Goal: Find contact information: Find contact information

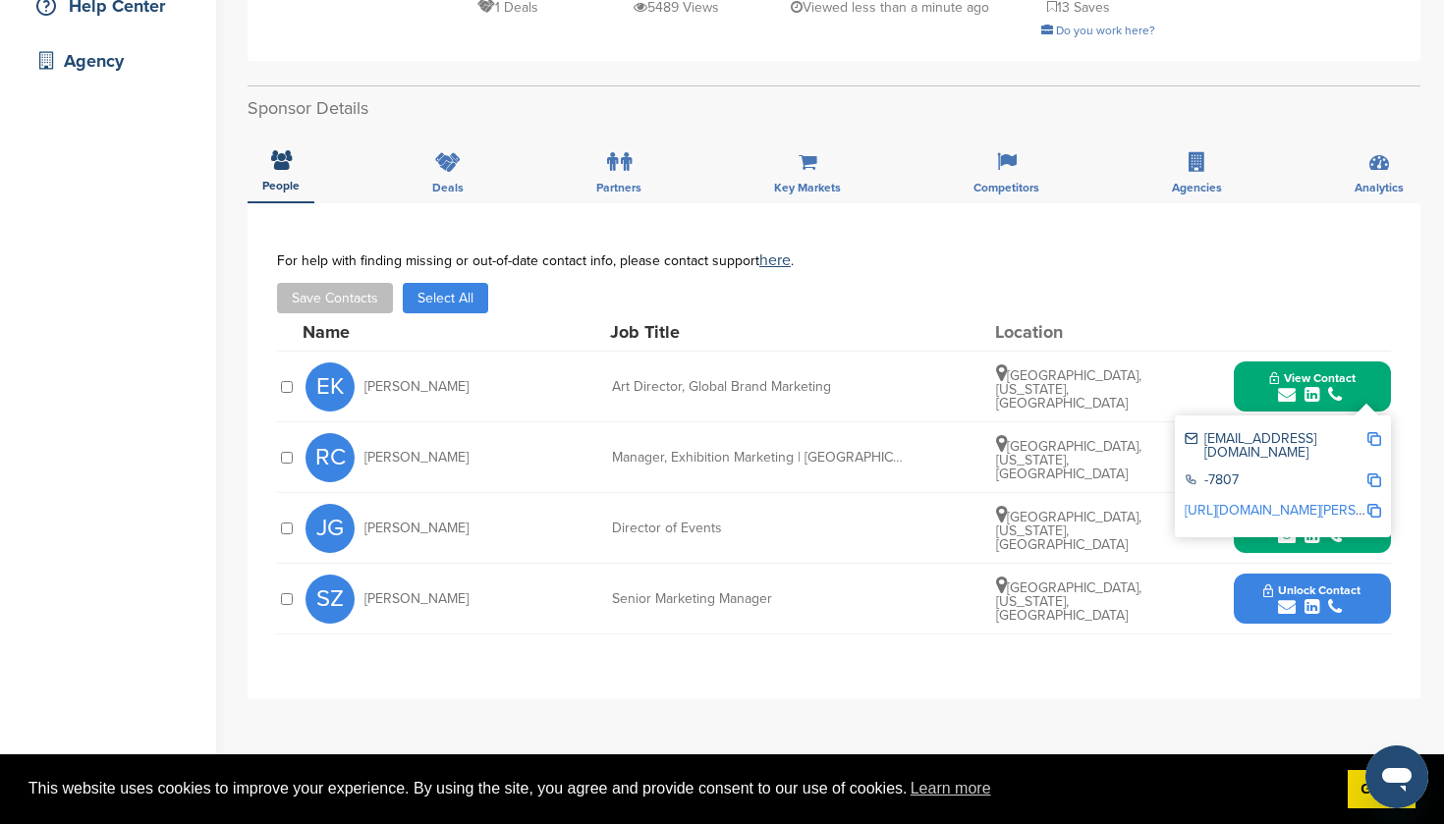
click at [865, 718] on div "**********" at bounding box center [834, 596] width 1173 height 786
click at [1313, 588] on span "Unlock Contact" at bounding box center [1311, 590] width 97 height 14
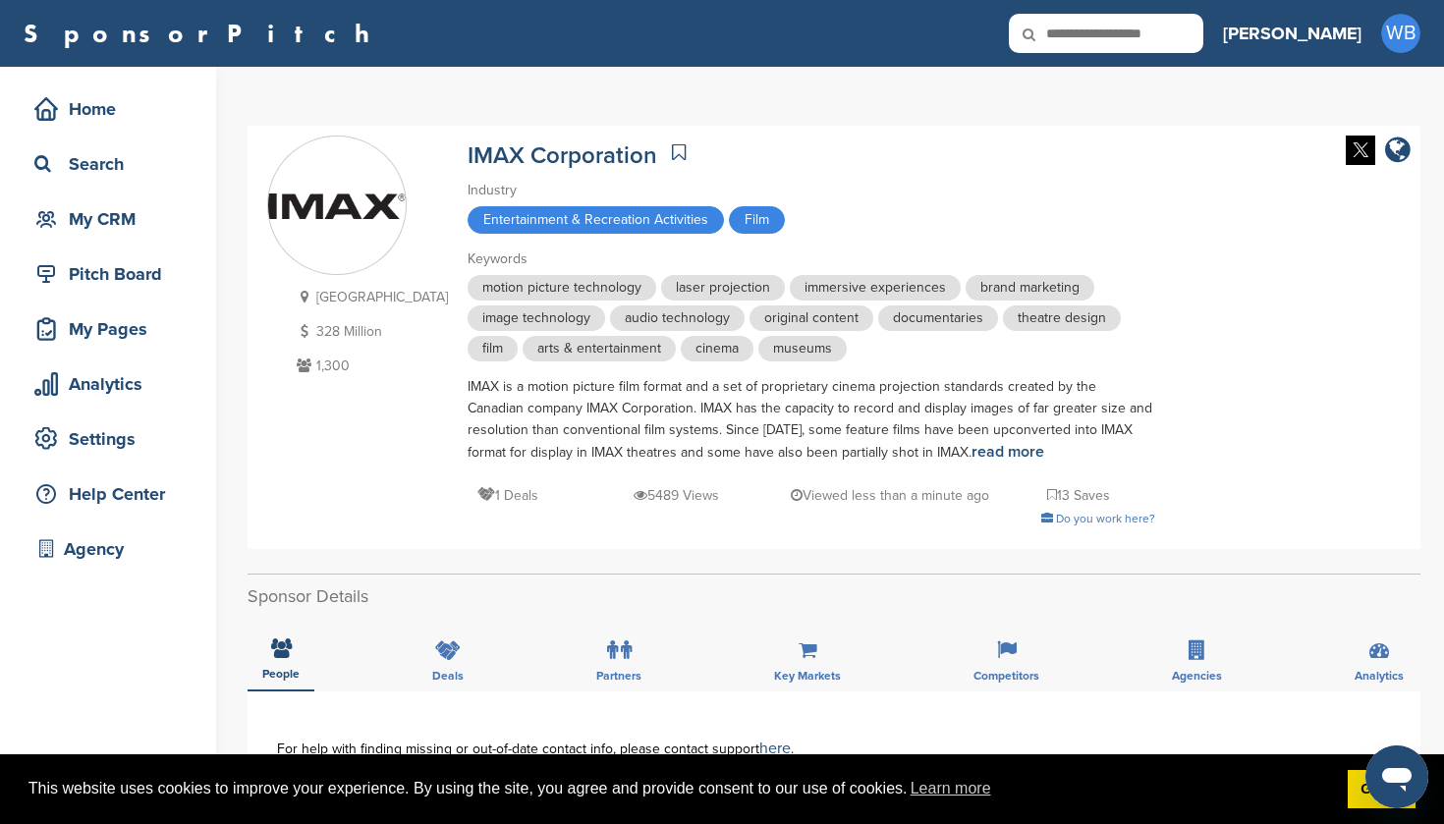
click at [1178, 36] on input "text" at bounding box center [1106, 33] width 194 height 39
type input "**********"
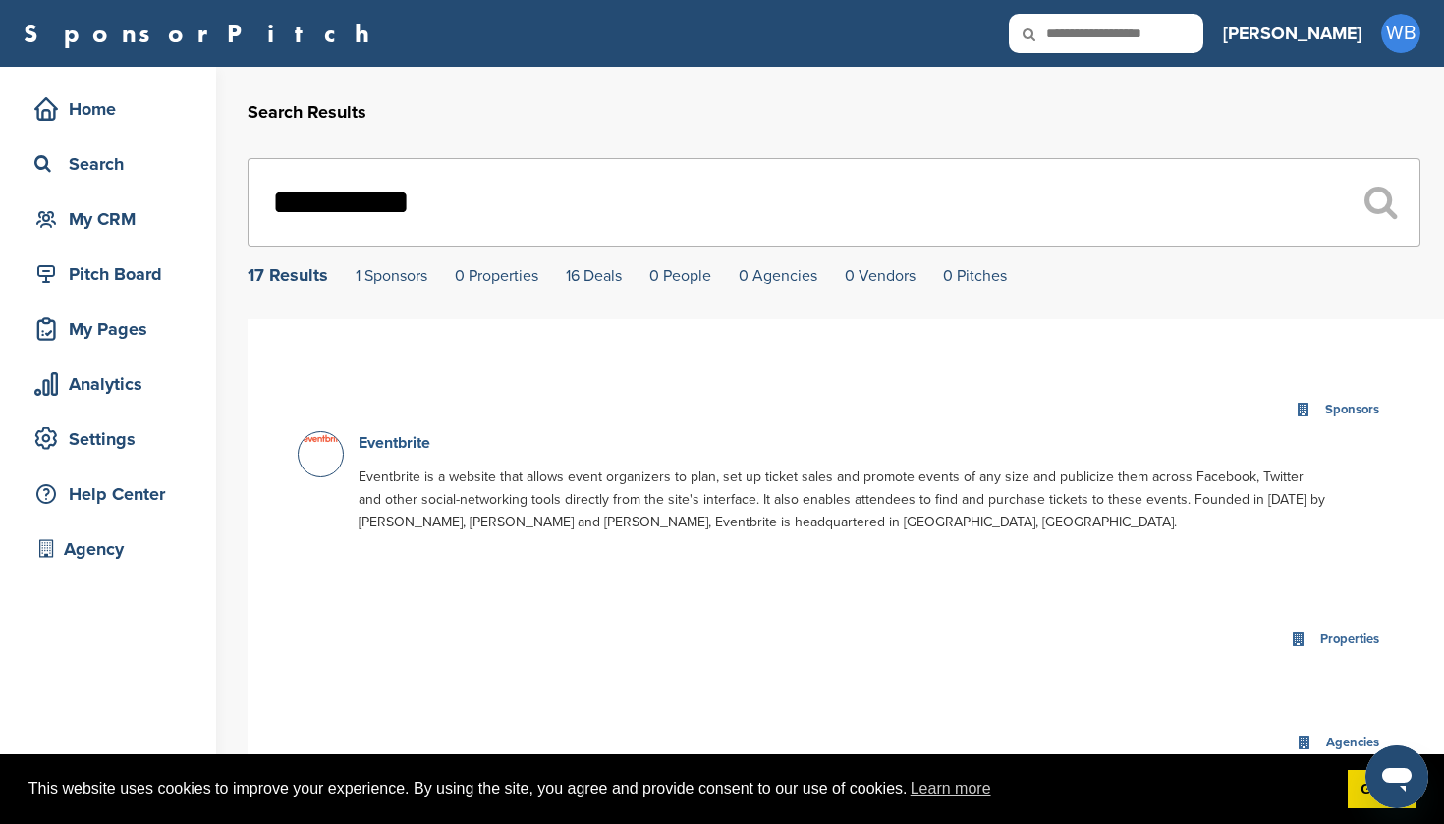
click at [415, 449] on link "Eventbrite" at bounding box center [395, 443] width 72 height 20
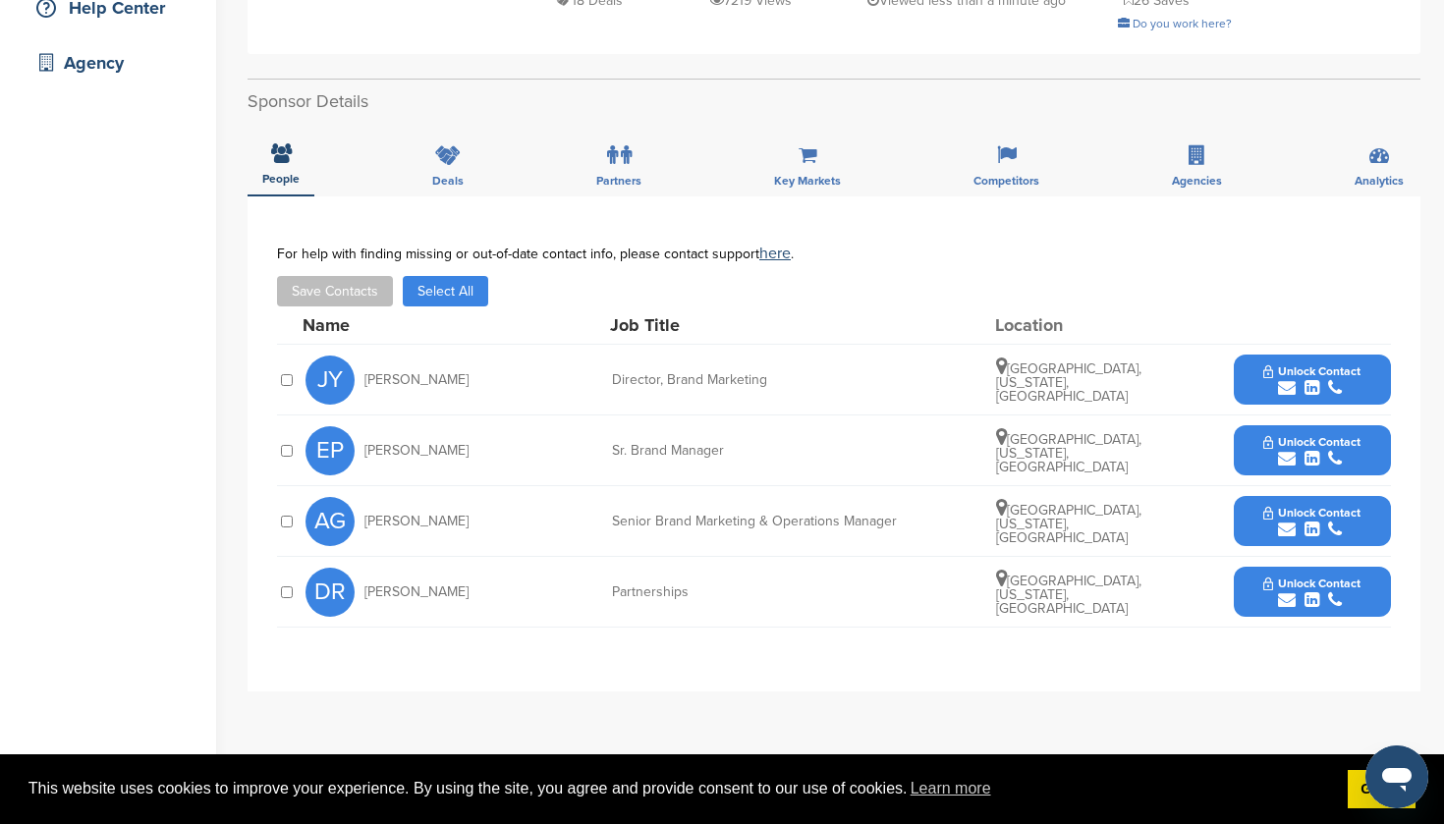
scroll to position [490, 0]
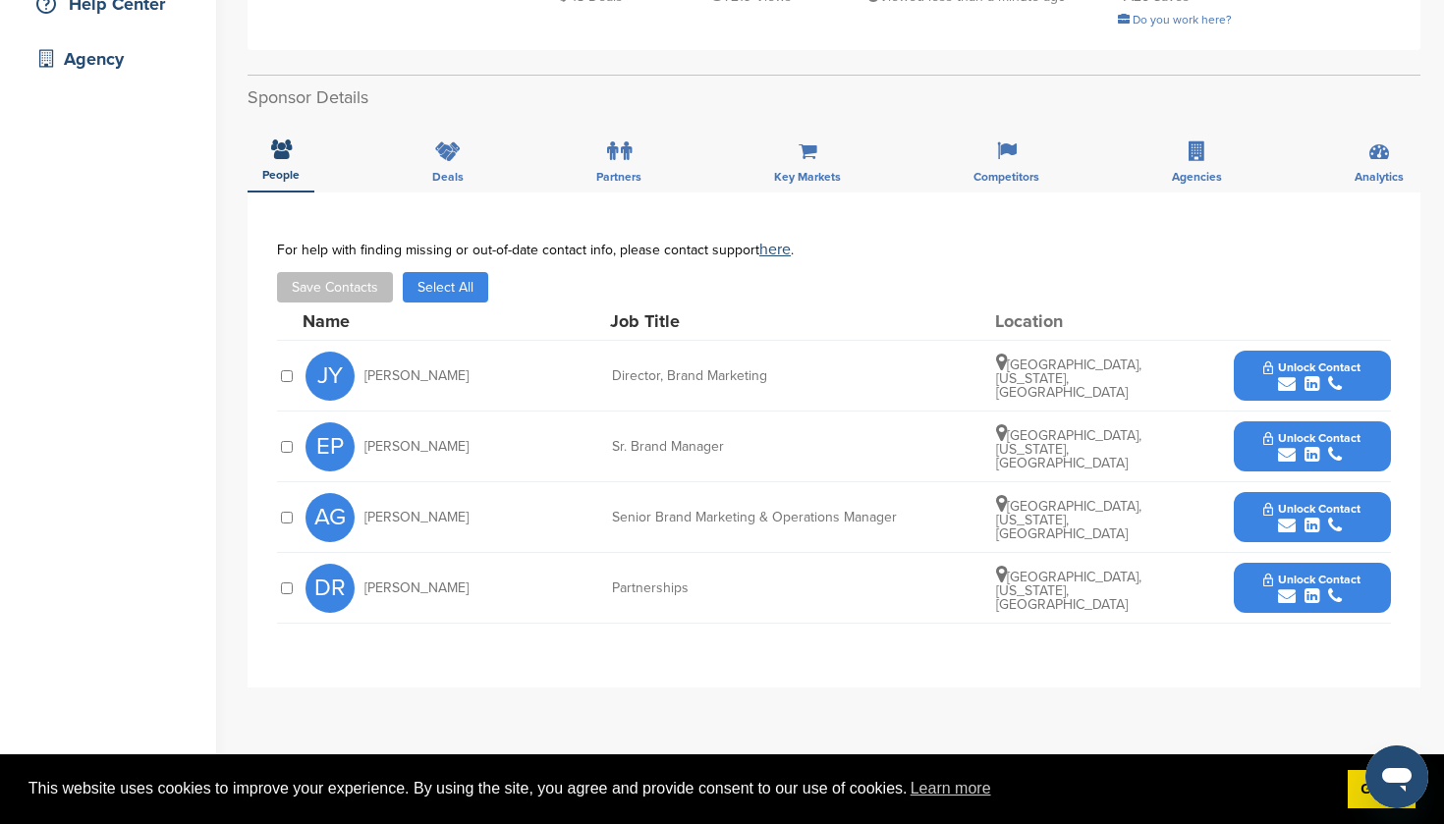
click at [1303, 360] on span "Unlock Contact" at bounding box center [1311, 367] width 97 height 14
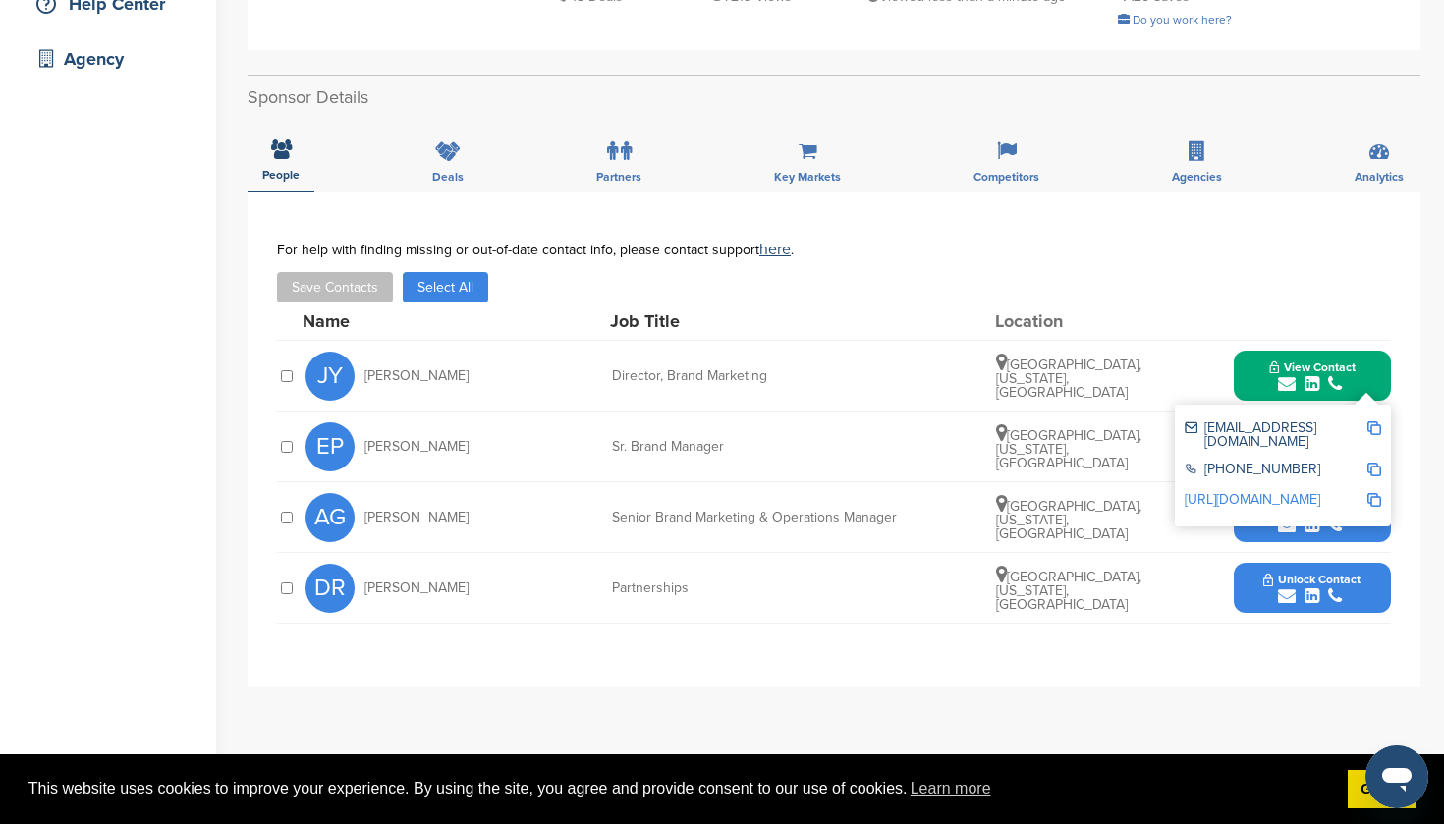
click at [1310, 360] on span "View Contact" at bounding box center [1312, 367] width 86 height 14
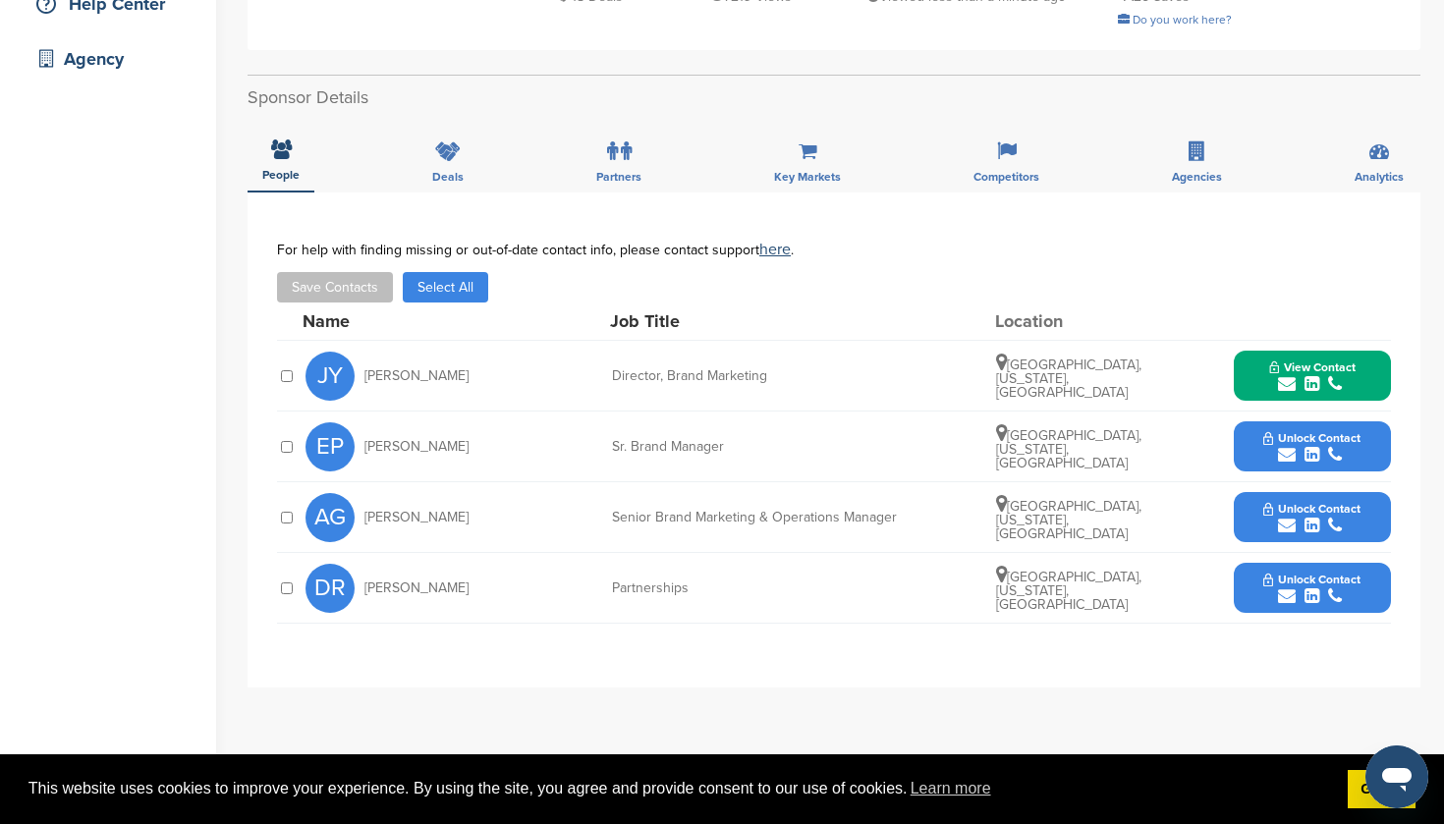
click at [1319, 446] on icon "submit" at bounding box center [1311, 455] width 15 height 18
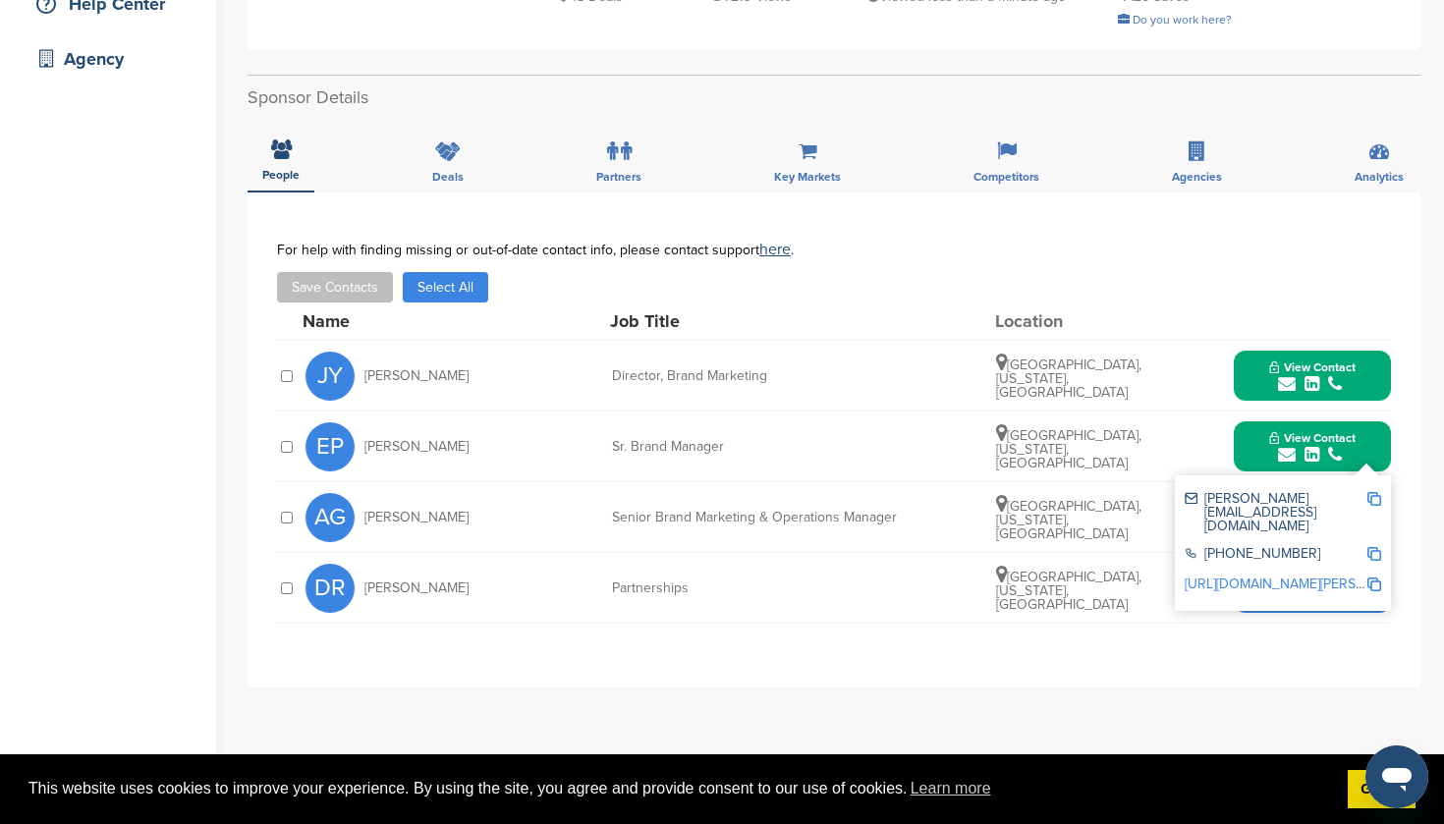
click at [1308, 360] on span "View Contact" at bounding box center [1312, 367] width 86 height 14
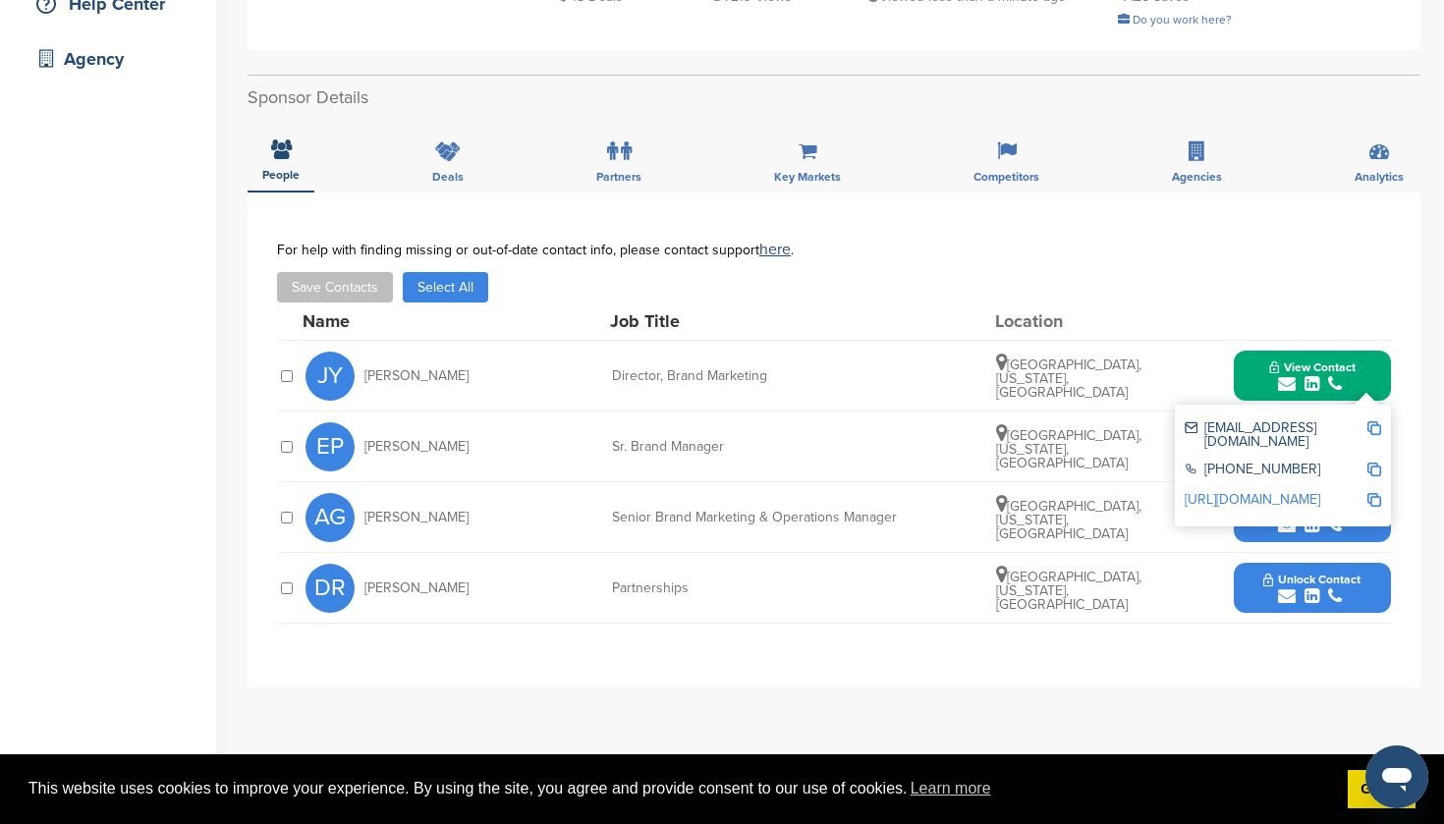
click at [1292, 360] on span "View Contact" at bounding box center [1312, 367] width 86 height 14
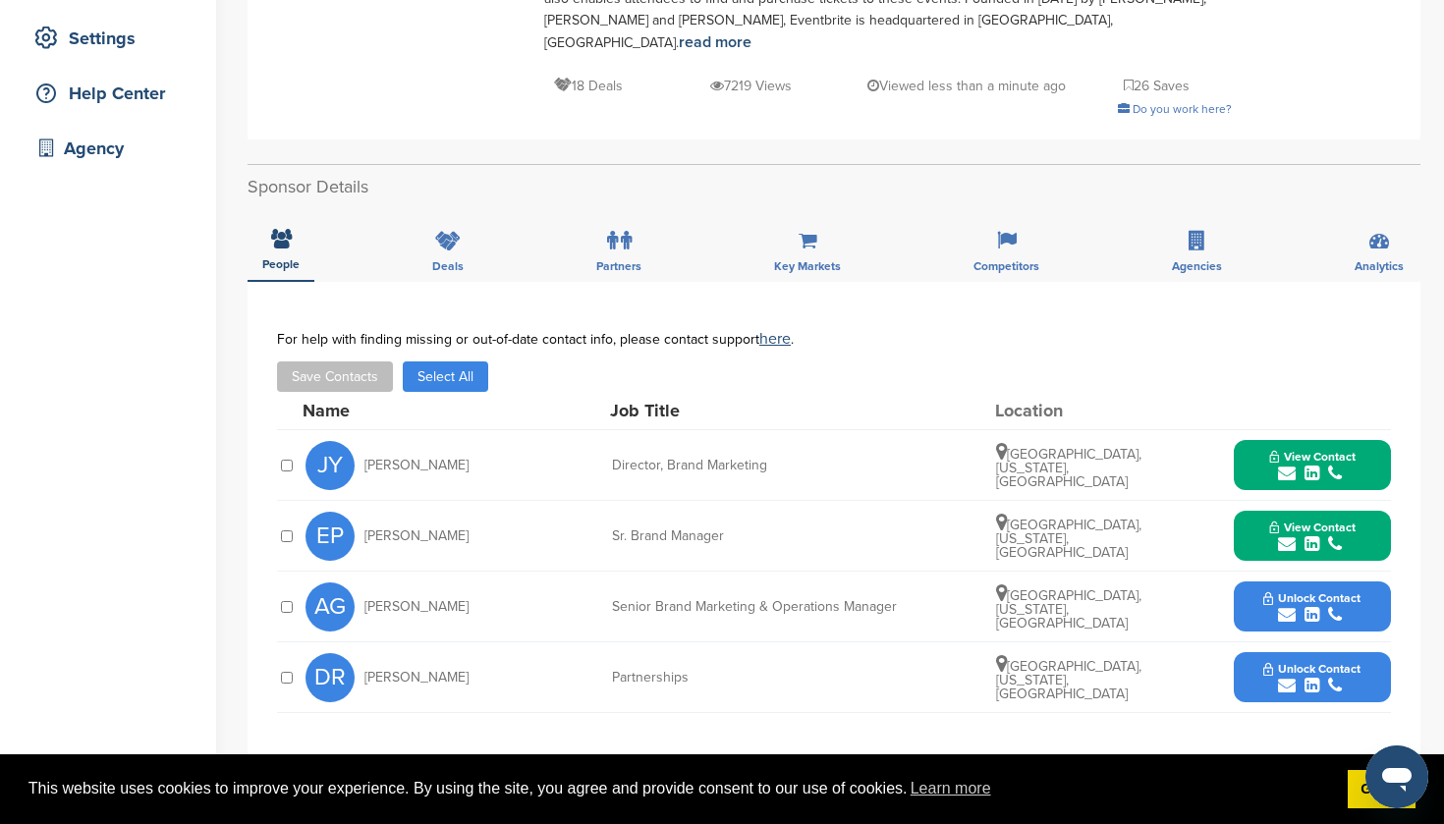
scroll to position [408, 0]
